Goal: Task Accomplishment & Management: Manage account settings

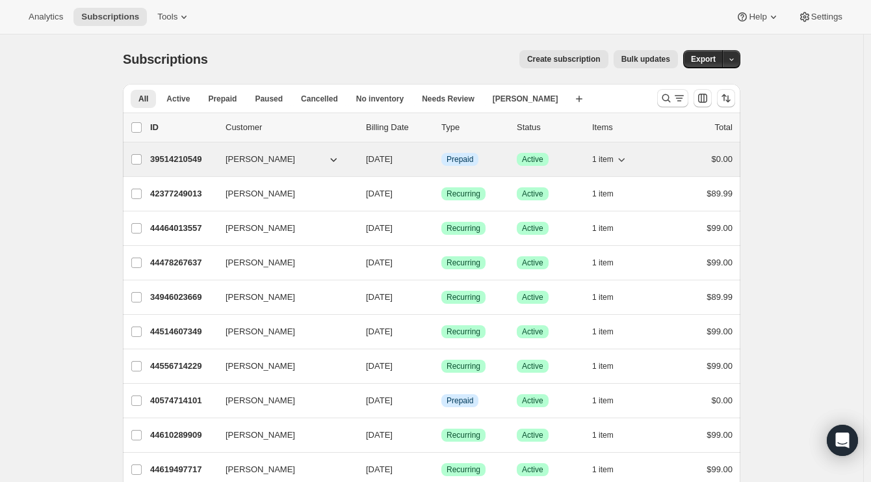
click at [169, 159] on p "39514210549" at bounding box center [182, 159] width 65 height 13
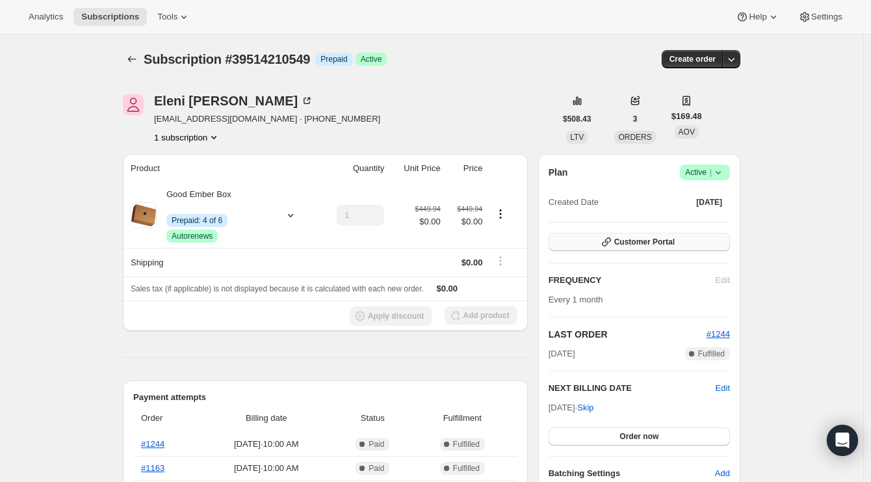
click at [668, 242] on span "Customer Portal" at bounding box center [645, 242] width 60 height 10
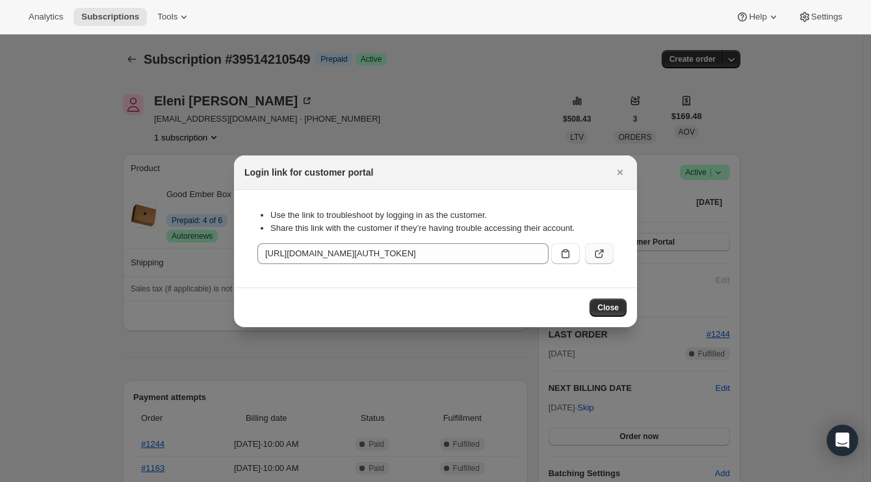
click at [608, 254] on button ":rc2:" at bounding box center [599, 253] width 29 height 21
click at [607, 250] on button ":rc2:" at bounding box center [599, 253] width 29 height 21
click at [602, 310] on span "Close" at bounding box center [608, 307] width 21 height 10
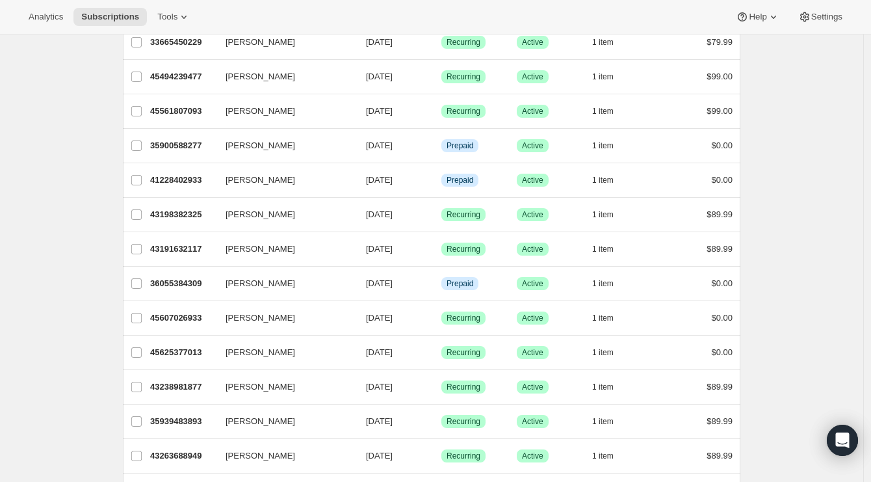
scroll to position [1418, 0]
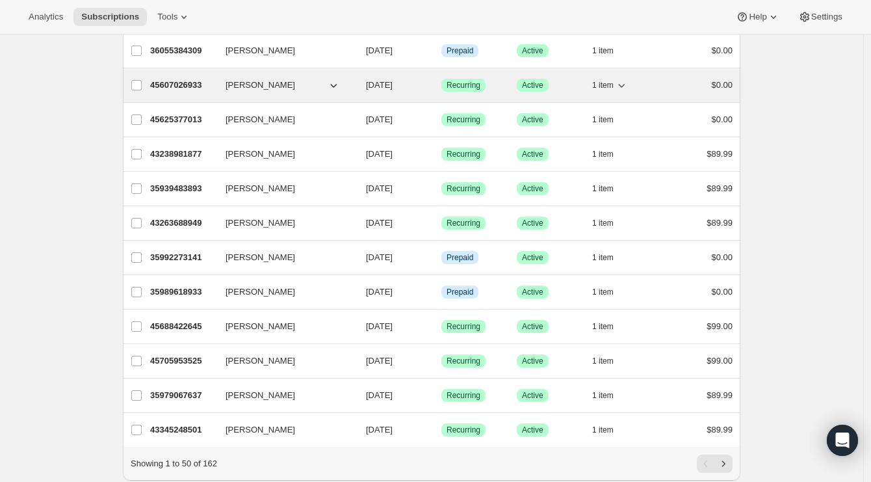
click at [195, 85] on p "45607026933" at bounding box center [182, 85] width 65 height 13
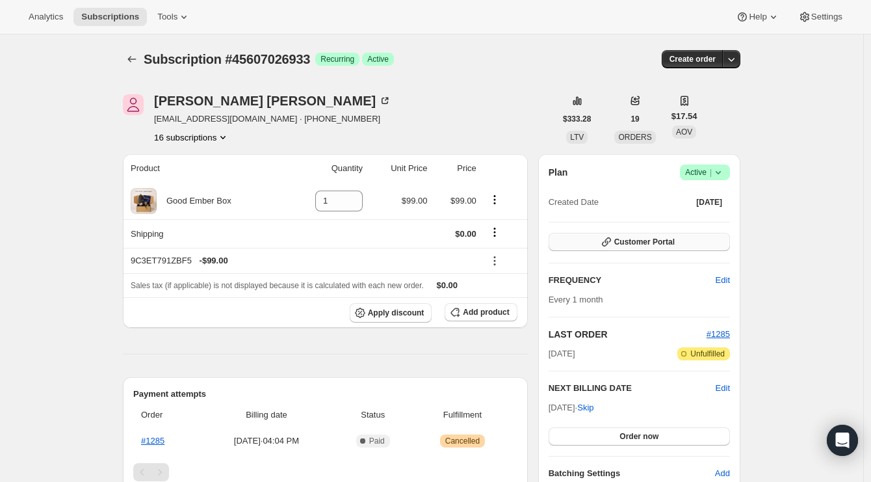
click at [674, 243] on span "Customer Portal" at bounding box center [645, 242] width 60 height 10
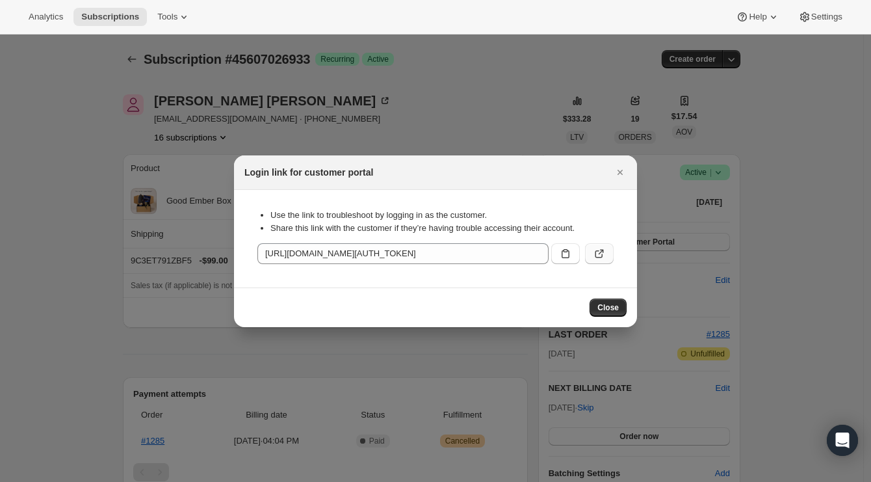
click at [605, 259] on icon ":rp2:" at bounding box center [599, 253] width 13 height 13
click at [614, 306] on span "Close" at bounding box center [608, 307] width 21 height 10
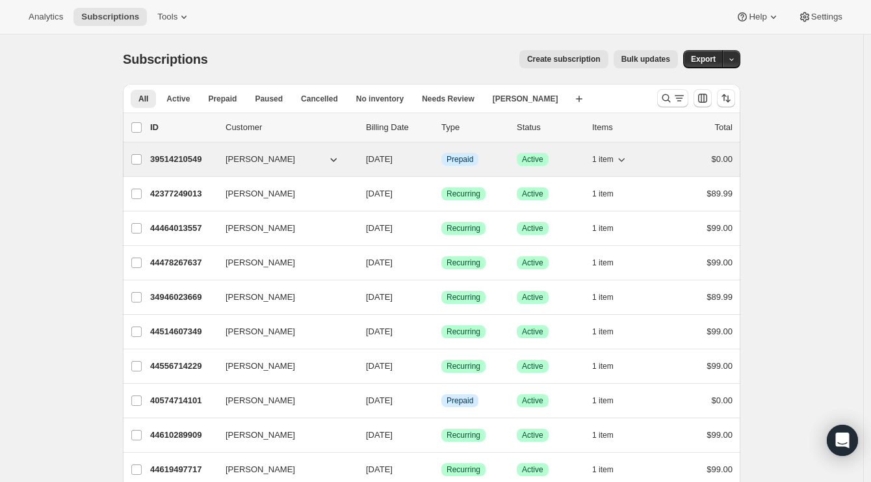
click at [187, 159] on p "39514210549" at bounding box center [182, 159] width 65 height 13
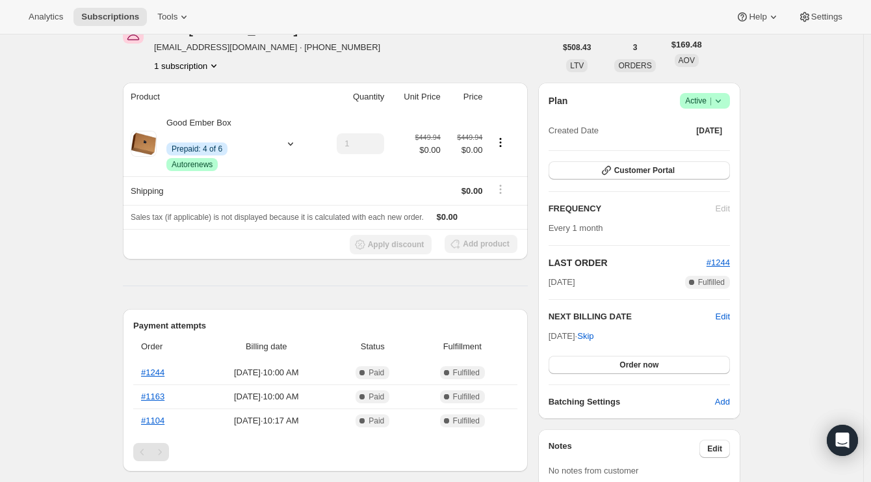
scroll to position [40, 0]
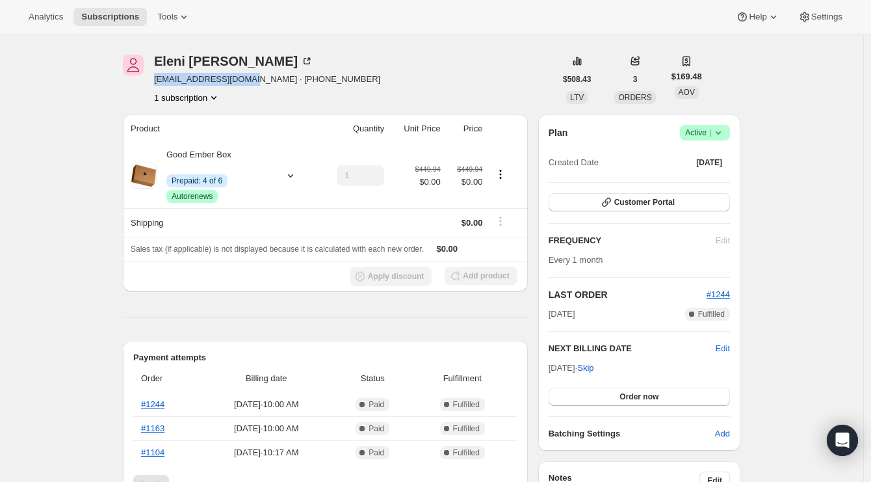
drag, startPoint x: 157, startPoint y: 77, endPoint x: 246, endPoint y: 83, distance: 88.6
click at [246, 83] on span "[EMAIL_ADDRESS][DOMAIN_NAME] · [PHONE_NUMBER]" at bounding box center [267, 79] width 226 height 13
copy span "[EMAIL_ADDRESS][DOMAIN_NAME]"
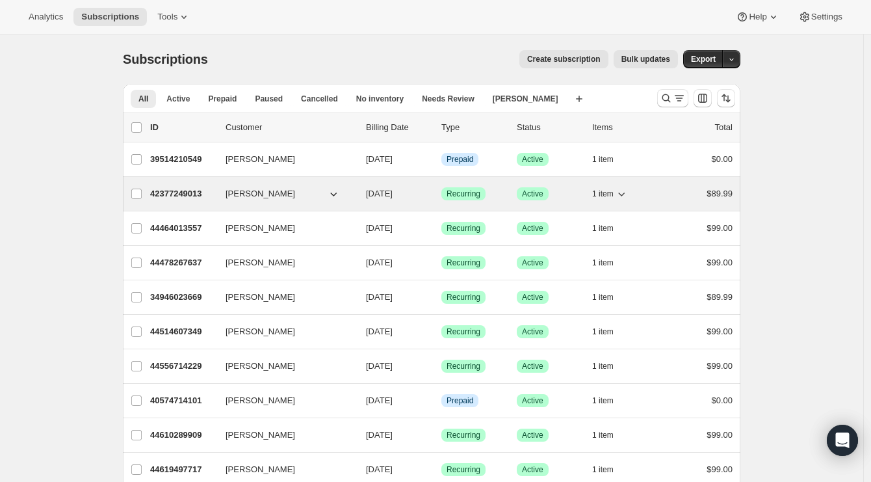
click at [200, 191] on p "42377249013" at bounding box center [182, 193] width 65 height 13
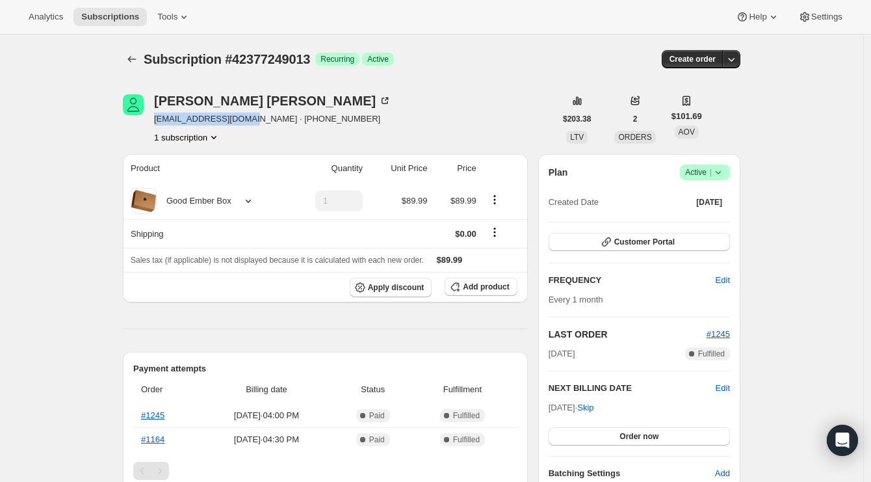
drag, startPoint x: 158, startPoint y: 120, endPoint x: 248, endPoint y: 118, distance: 90.4
click at [248, 118] on span "lferracosta@gmail.com · +16134081874" at bounding box center [272, 119] width 237 height 13
copy span "lferracosta@gmail.com"
click at [134, 64] on icon "Subscriptions" at bounding box center [132, 59] width 13 height 13
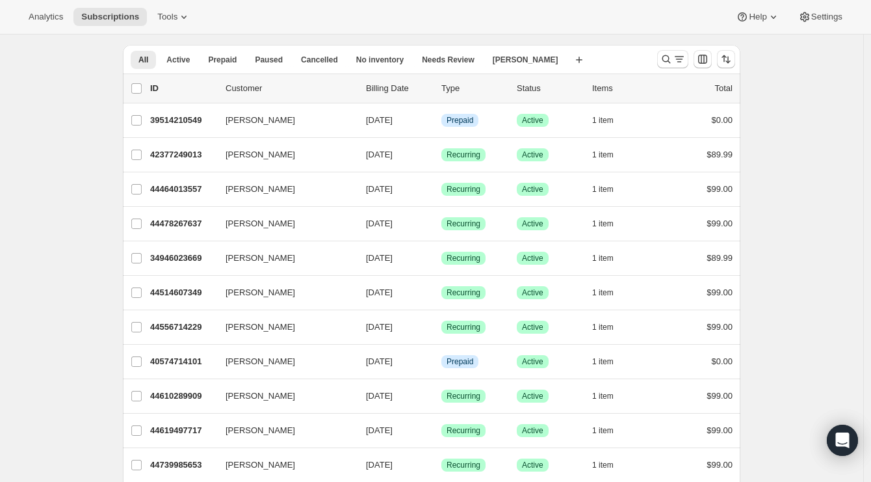
scroll to position [40, 0]
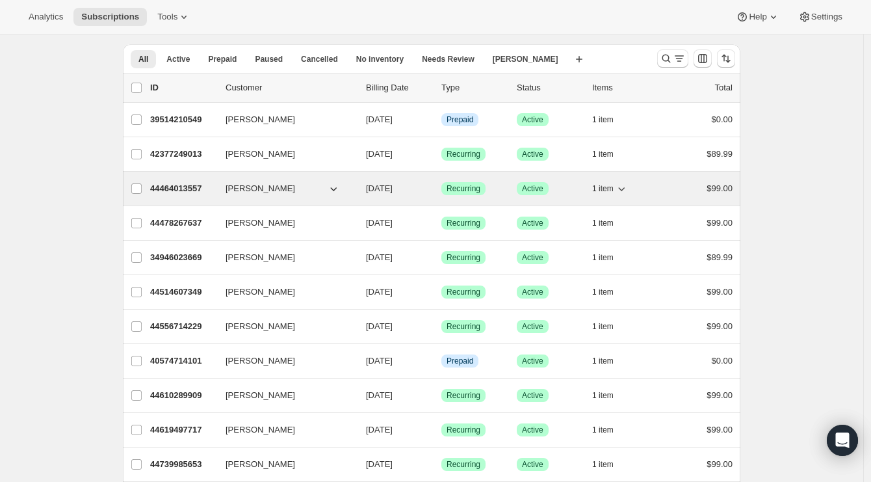
click at [192, 188] on p "44464013557" at bounding box center [182, 188] width 65 height 13
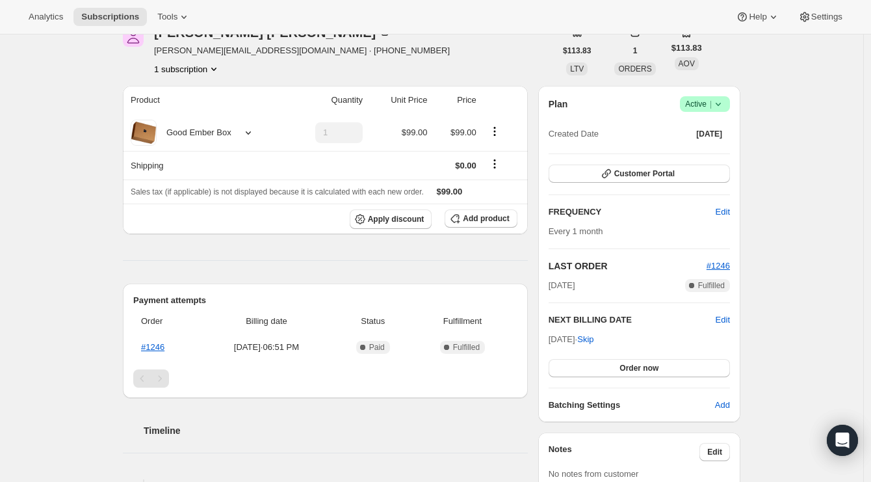
scroll to position [66, 0]
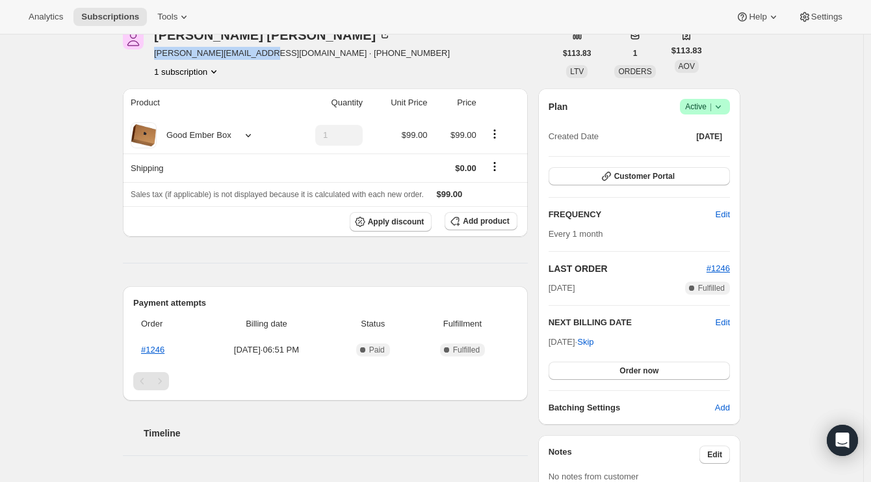
drag, startPoint x: 157, startPoint y: 53, endPoint x: 269, endPoint y: 56, distance: 111.2
click at [269, 56] on span "audrey_sanfacon@yahoo.ca · +15149269270" at bounding box center [302, 53] width 296 height 13
copy span "audrey_sanfacon@yahoo.ca"
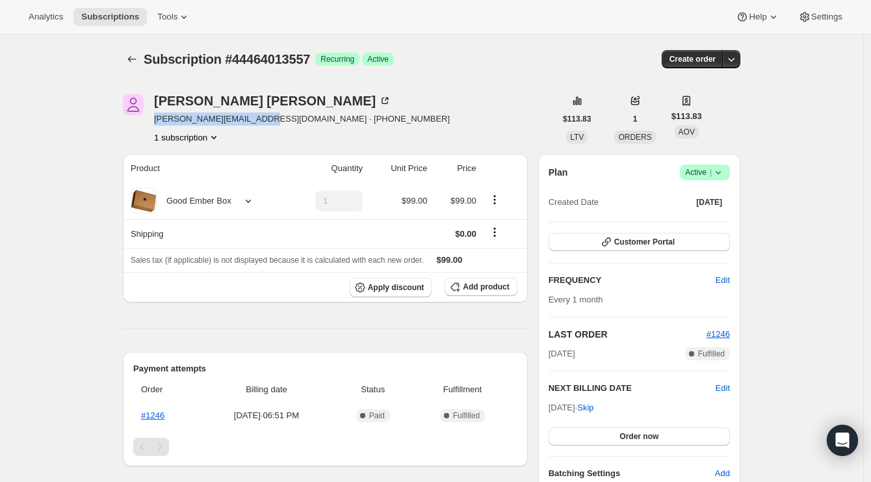
scroll to position [0, 0]
click at [132, 57] on icon "Subscriptions" at bounding box center [132, 59] width 13 height 13
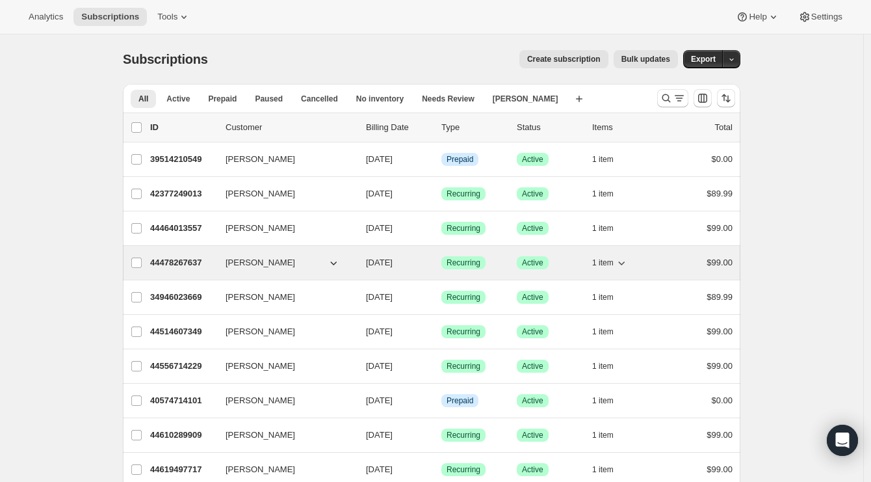
click at [189, 265] on p "44478267637" at bounding box center [182, 262] width 65 height 13
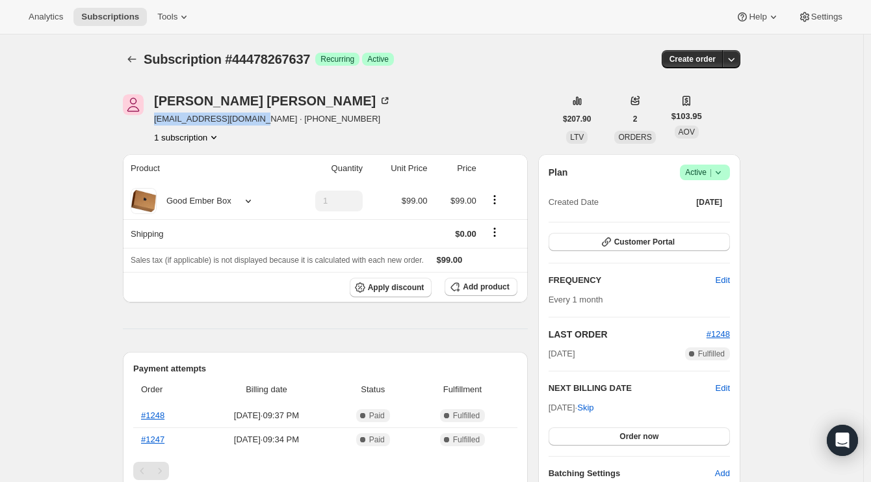
drag, startPoint x: 159, startPoint y: 118, endPoint x: 270, endPoint y: 122, distance: 111.2
click at [270, 122] on span "cematthews050@gmail.com · +15879858328" at bounding box center [272, 119] width 237 height 13
copy span "cematthews050@gmail.com"
click at [138, 60] on icon "Subscriptions" at bounding box center [132, 59] width 13 height 13
